Goal: Transaction & Acquisition: Obtain resource

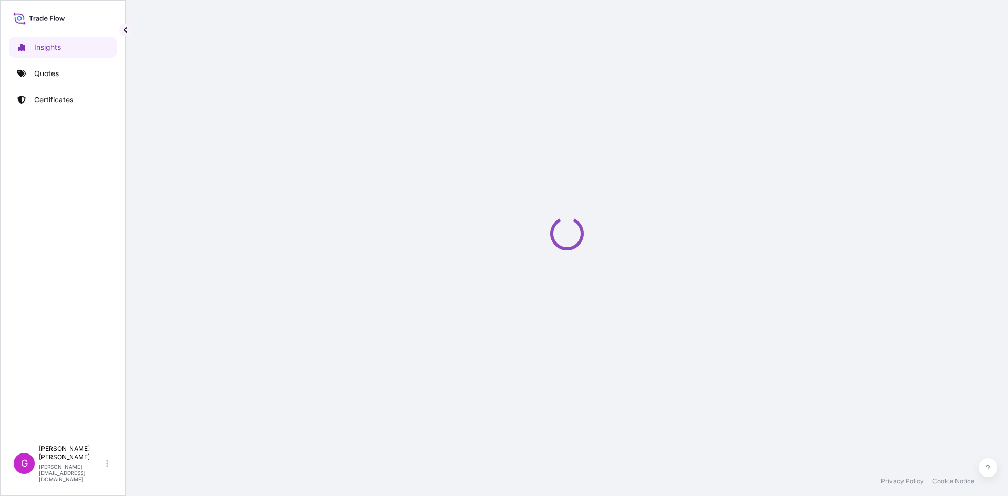
select select "2025"
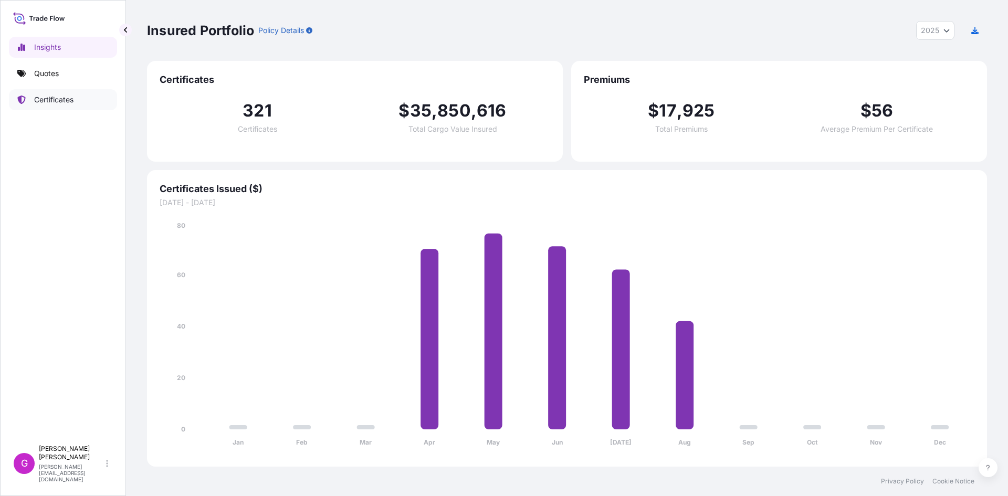
click at [54, 90] on link "Certificates" at bounding box center [63, 99] width 108 height 21
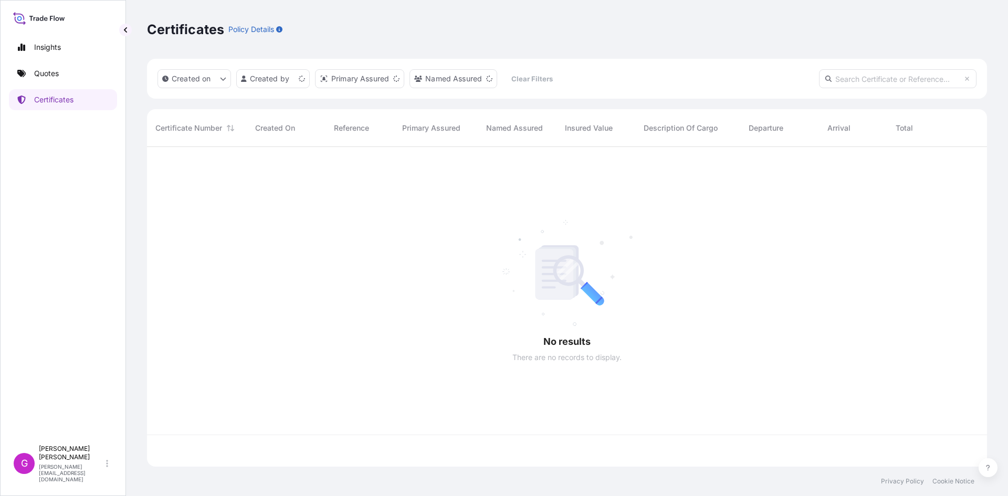
scroll to position [318, 832]
click at [29, 77] on link "Quotes" at bounding box center [63, 73] width 108 height 21
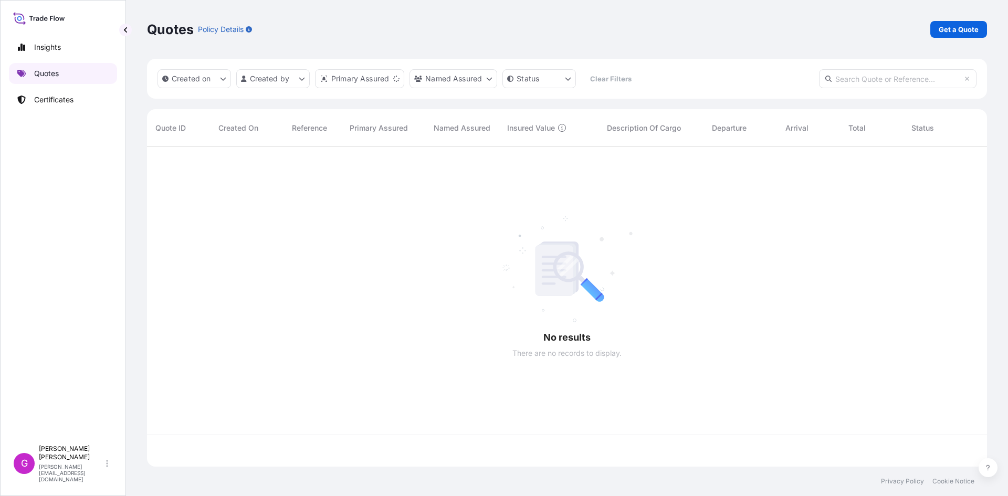
scroll to position [318, 832]
click at [974, 32] on p "Get a Quote" at bounding box center [959, 29] width 40 height 11
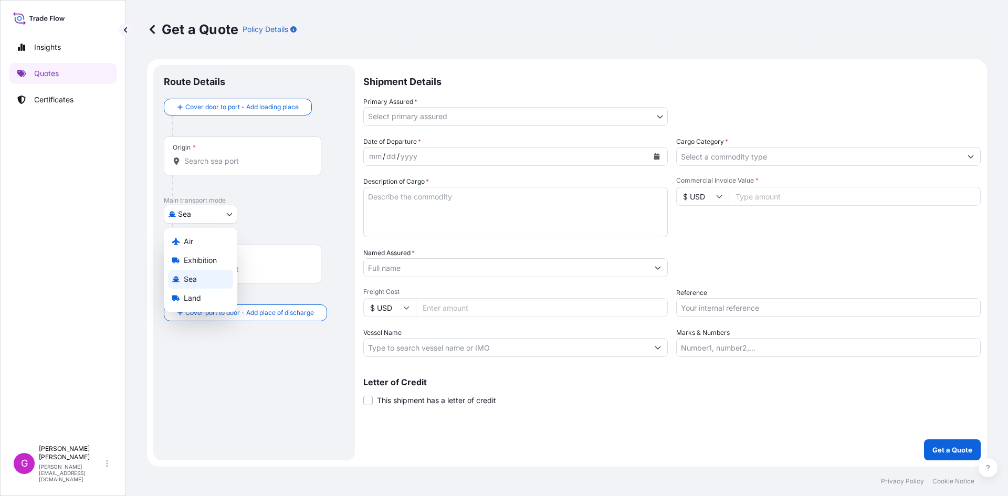
click at [205, 212] on body "Insights Quotes Certificates G [PERSON_NAME] [EMAIL_ADDRESS][DOMAIN_NAME] Get a…" at bounding box center [504, 248] width 1008 height 496
click at [193, 300] on span "Land" at bounding box center [192, 298] width 17 height 11
select select "Land"
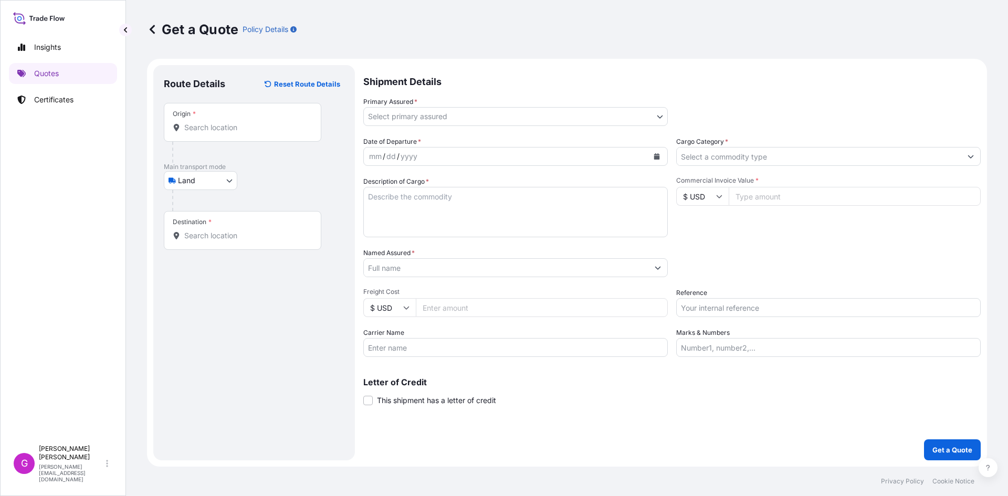
click at [227, 137] on div "Origin *" at bounding box center [243, 122] width 158 height 39
click at [227, 133] on input "Origin *" at bounding box center [246, 127] width 124 height 11
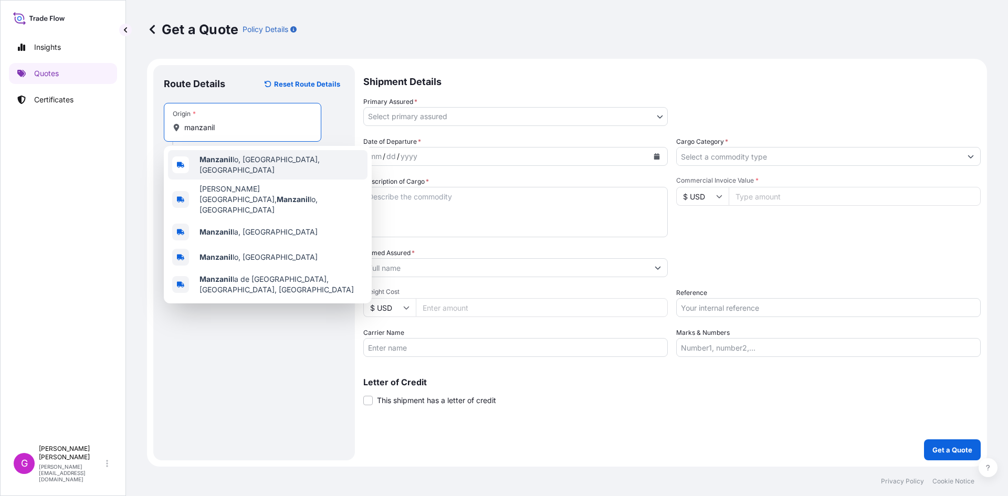
click at [232, 163] on span "Manzanil lo, [GEOGRAPHIC_DATA], [GEOGRAPHIC_DATA]" at bounding box center [282, 164] width 164 height 21
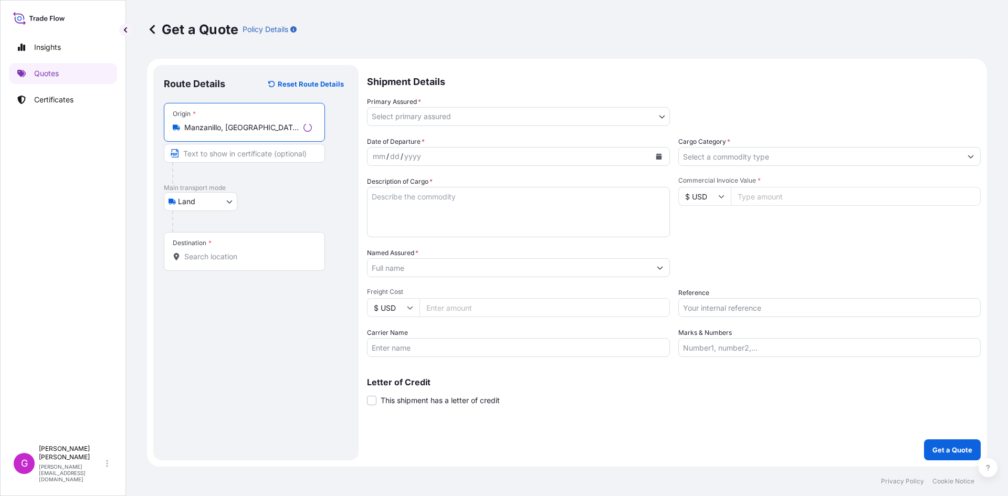
type input "Manzanillo, [GEOGRAPHIC_DATA], [GEOGRAPHIC_DATA]"
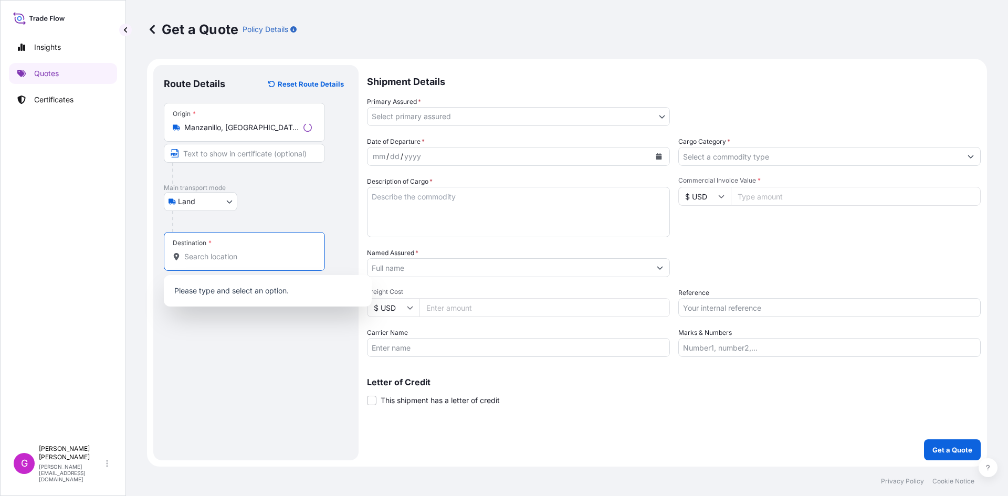
click at [209, 258] on input "Destination *" at bounding box center [248, 257] width 128 height 11
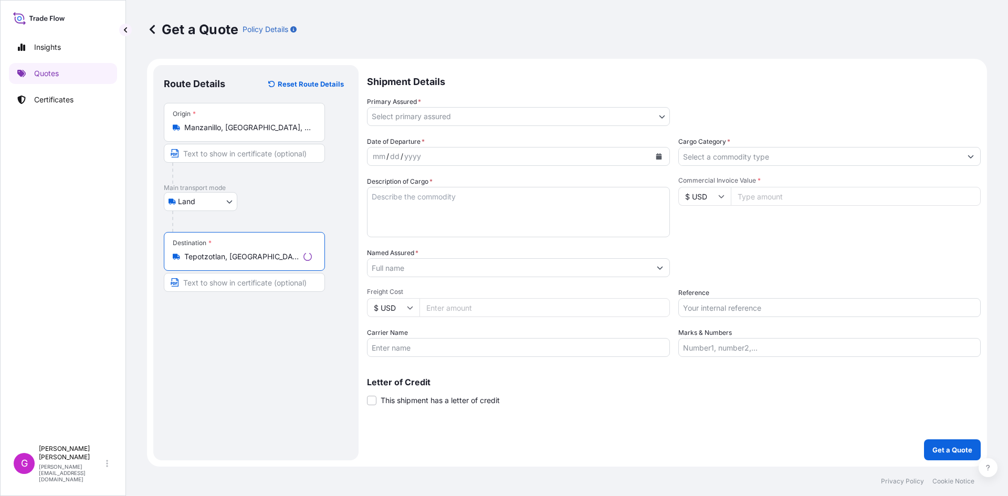
type input "Tepotzotlan, [GEOGRAPHIC_DATA], [GEOGRAPHIC_DATA], [GEOGRAPHIC_DATA]"
click at [483, 119] on body "0 options available. 5 options available. 2 options available. 0 options availa…" at bounding box center [504, 248] width 1008 height 496
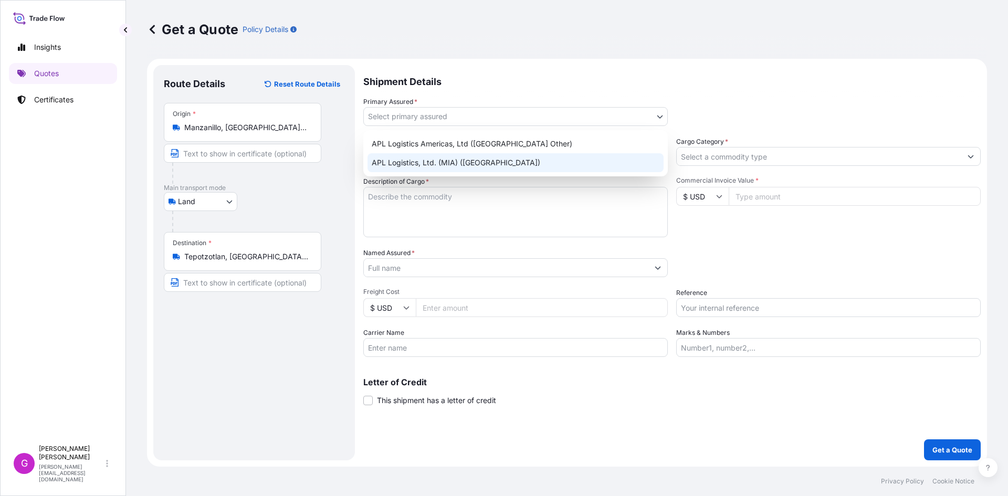
click at [467, 159] on div "APL Logistics, Ltd. (MIA) ([GEOGRAPHIC_DATA])" at bounding box center [516, 162] width 296 height 19
select select "31870"
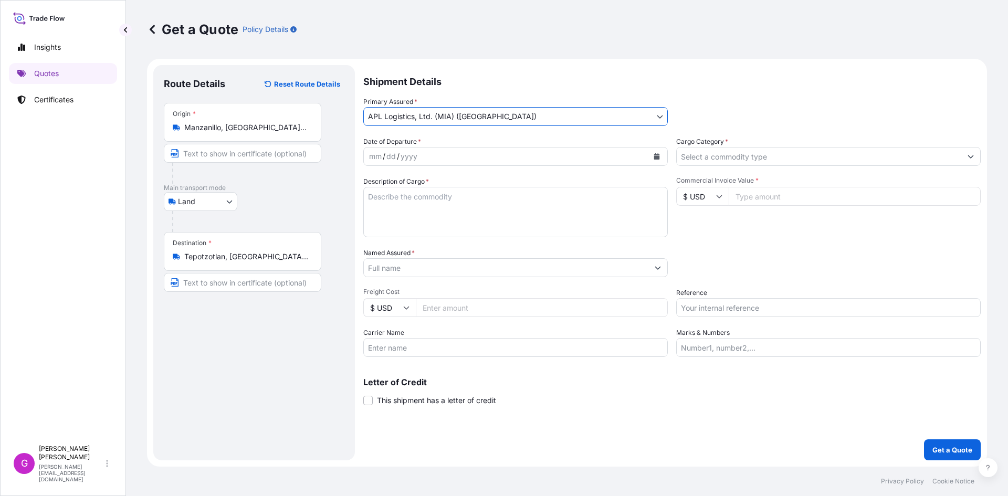
click at [445, 160] on div "mm / dd / yyyy" at bounding box center [506, 156] width 285 height 19
click at [660, 152] on button "Calendar" at bounding box center [657, 156] width 17 height 17
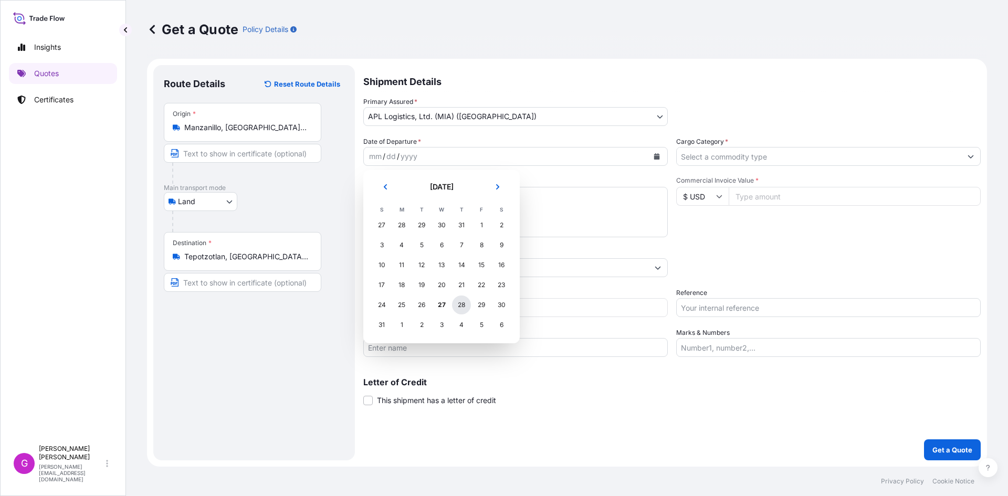
click at [463, 303] on div "28" at bounding box center [461, 305] width 19 height 19
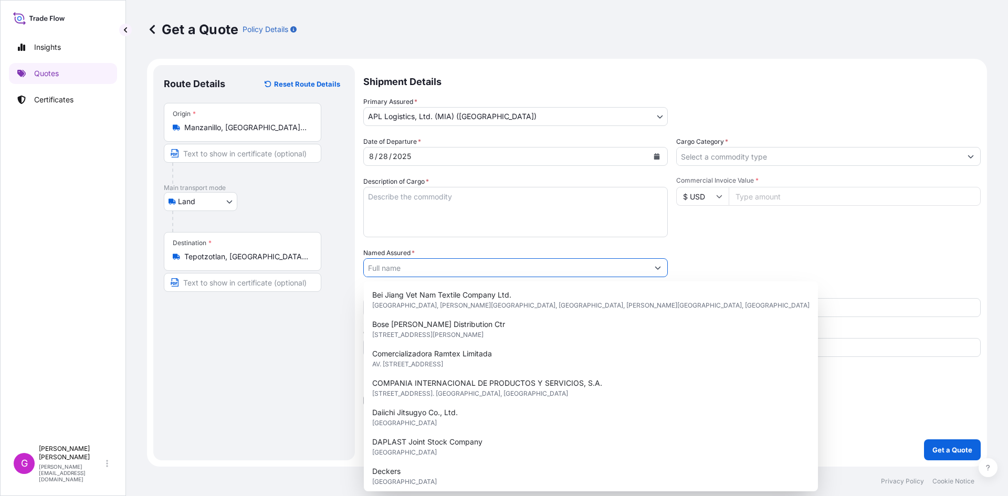
click at [457, 274] on input "Named Assured *" at bounding box center [506, 267] width 285 height 19
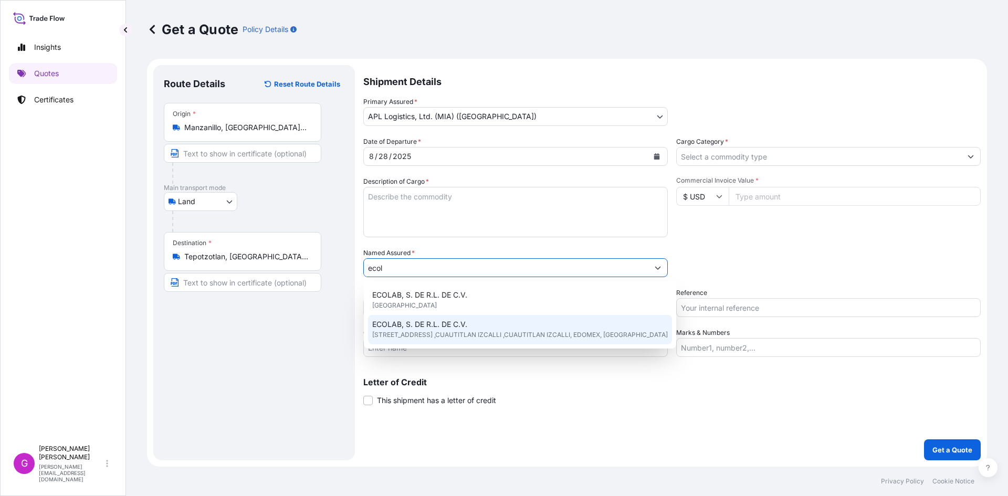
click at [459, 327] on span "ECOLAB, S. DE R.L. DE C.V." at bounding box center [419, 324] width 95 height 11
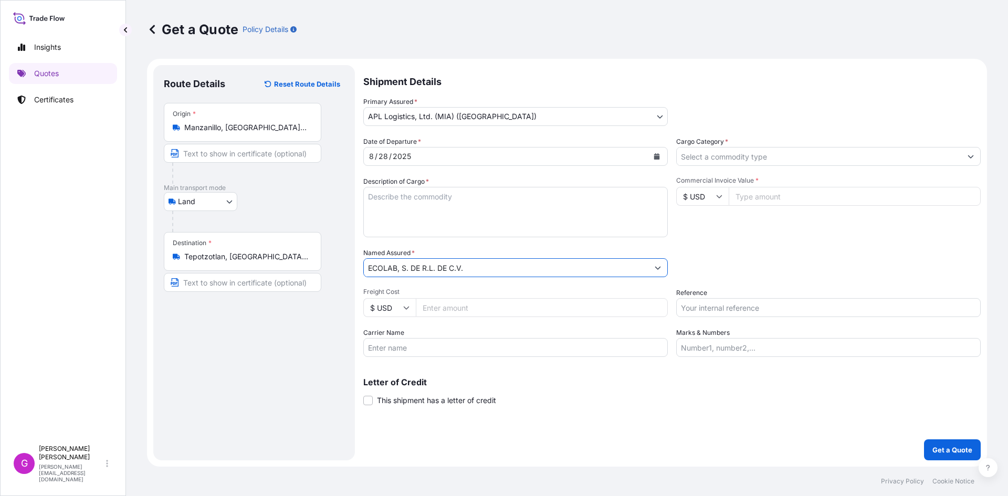
type input "ECOLAB, S. DE R.L. DE C.V."
click at [443, 308] on input "Freight Cost" at bounding box center [542, 307] width 252 height 19
click at [441, 351] on input "Carrier Name" at bounding box center [515, 347] width 305 height 19
type input "CTP"
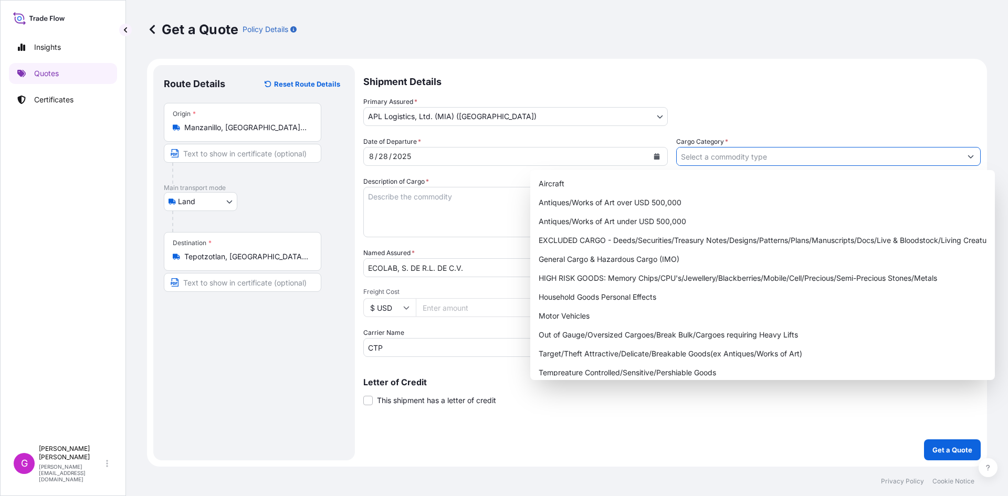
click at [746, 155] on input "Cargo Category *" at bounding box center [819, 156] width 285 height 19
click at [704, 253] on div "General Cargo & Hazardous Cargo (IMO)" at bounding box center [763, 259] width 456 height 19
type input "General Cargo & Hazardous Cargo (IMO)"
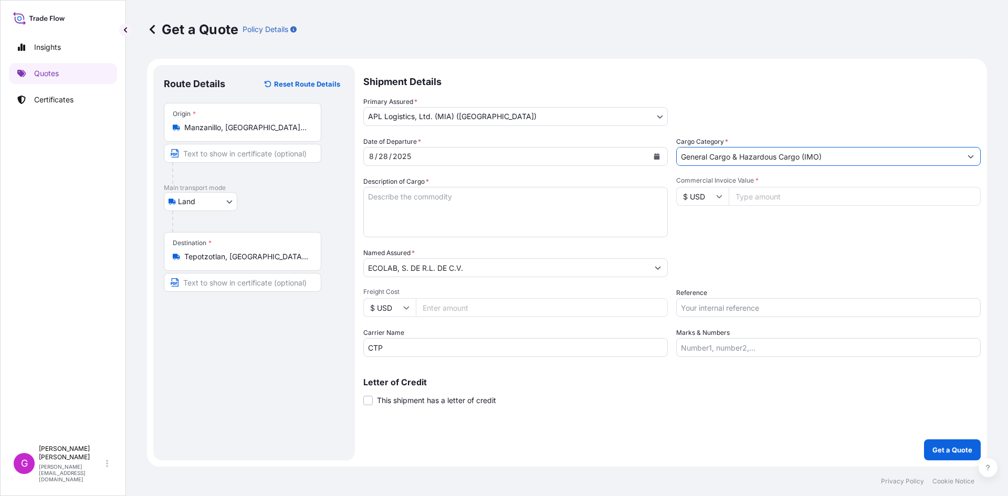
click at [758, 245] on div "Date of Departure * [DATE] Cargo Category * General Cargo & Hazardous Cargo (IM…" at bounding box center [672, 247] width 618 height 221
click at [758, 193] on input "Commercial Invoice Value *" at bounding box center [855, 196] width 252 height 19
paste input "19400.00"
type input "19400.00"
click at [730, 310] on input "Reference" at bounding box center [828, 307] width 305 height 19
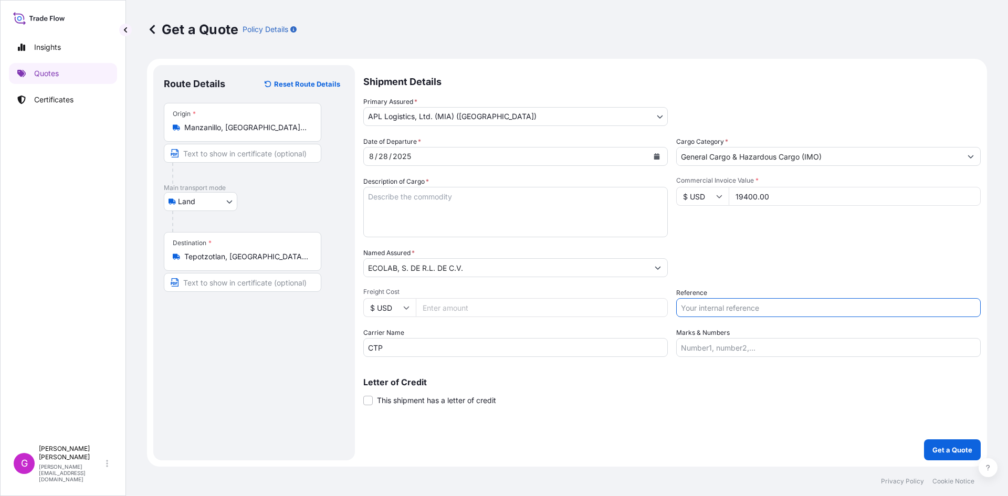
paste input "25 16 3737 5003244"
type input "25 16 3737 5003244"
click at [722, 343] on input "Marks & Numbers" at bounding box center [828, 347] width 305 height 19
paste input "ECOAGO36"
type input "ECOAGO36"
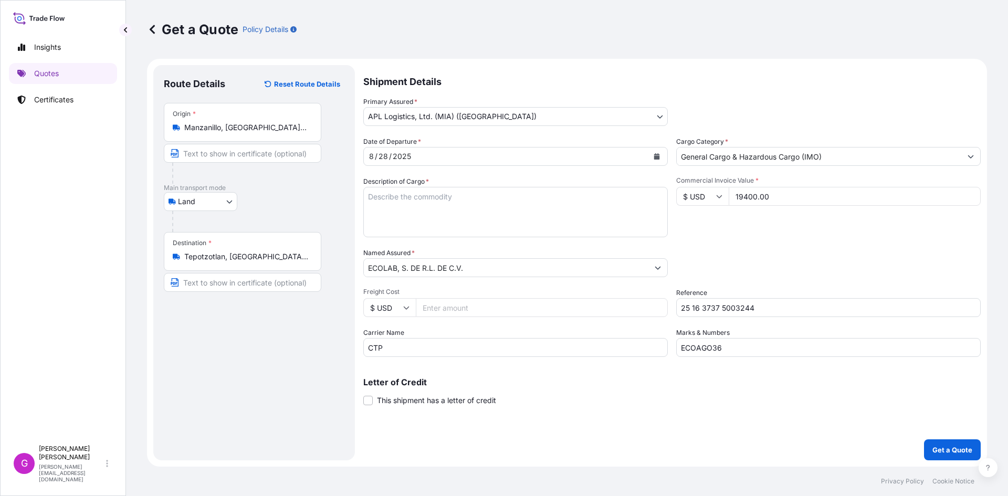
click at [530, 311] on input "Freight Cost" at bounding box center [542, 307] width 252 height 19
paste input "4084.79"
type input "4084.79"
click at [450, 206] on textarea "Description of Cargo *" at bounding box center [515, 212] width 305 height 50
paste textarea "MGDA-3NA 40 ([PERSON_NAME] TRISODICA DE N,N-BIS(CARBOXILATOMETIL)ALANINA)"
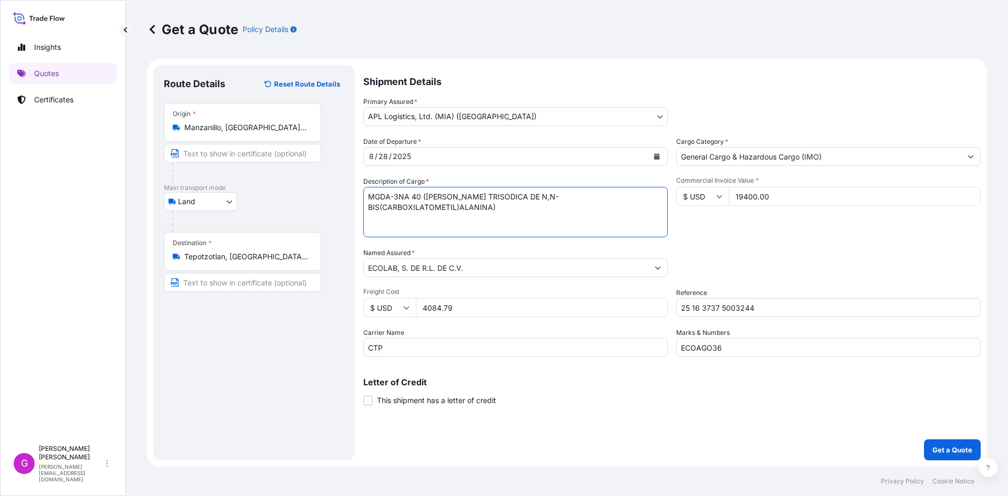
type textarea "MGDA-3NA 40 ([PERSON_NAME] TRISODICA DE N,N-BIS(CARBOXILATOMETIL)ALANINA)"
click at [768, 197] on input "19400.00" at bounding box center [855, 196] width 252 height 19
click at [763, 202] on input "19400.00" at bounding box center [855, 196] width 252 height 19
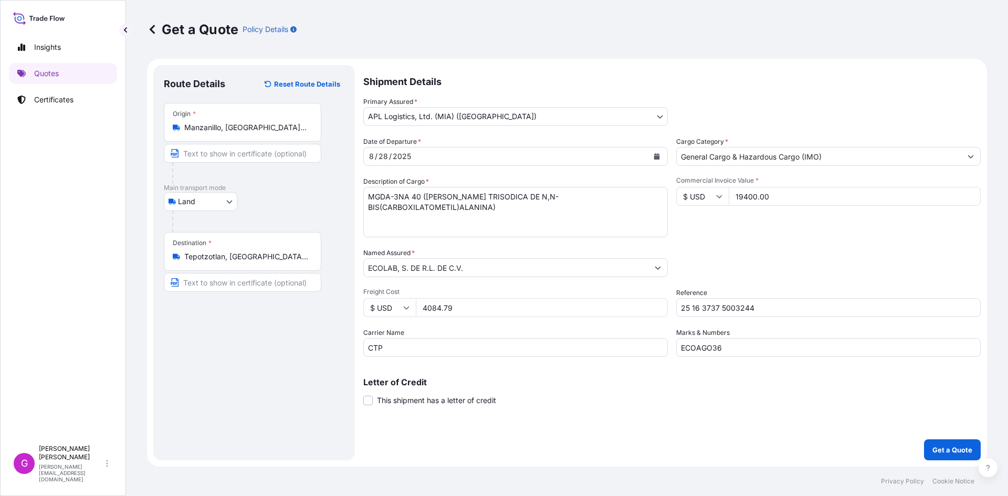
click at [439, 308] on input "4084.79" at bounding box center [542, 307] width 252 height 19
click at [962, 440] on button "Get a Quote" at bounding box center [952, 450] width 57 height 21
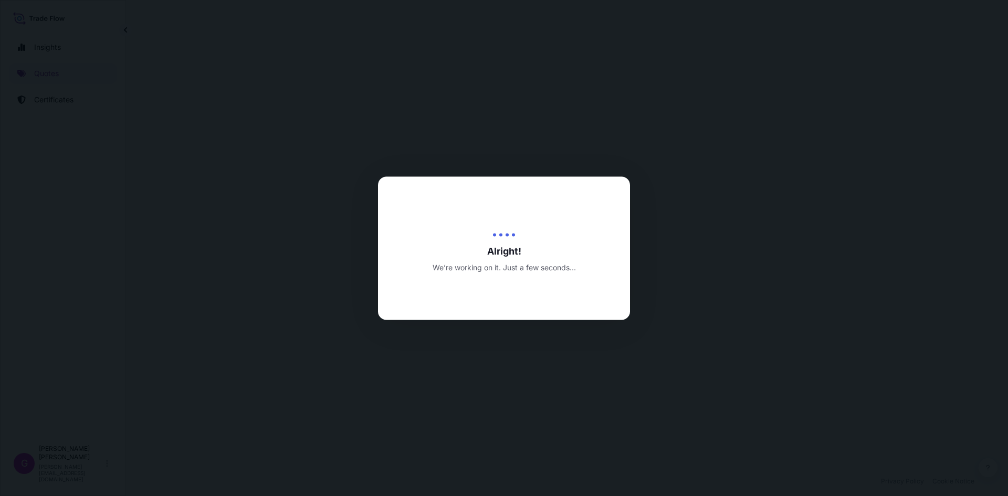
select select "Land"
select select "31870"
